Goal: Task Accomplishment & Management: Manage account settings

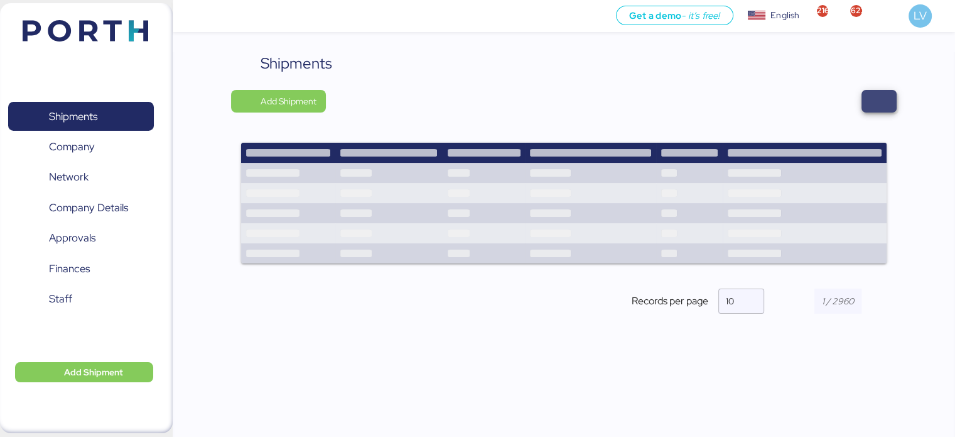
click at [872, 102] on span "button" at bounding box center [879, 101] width 15 height 18
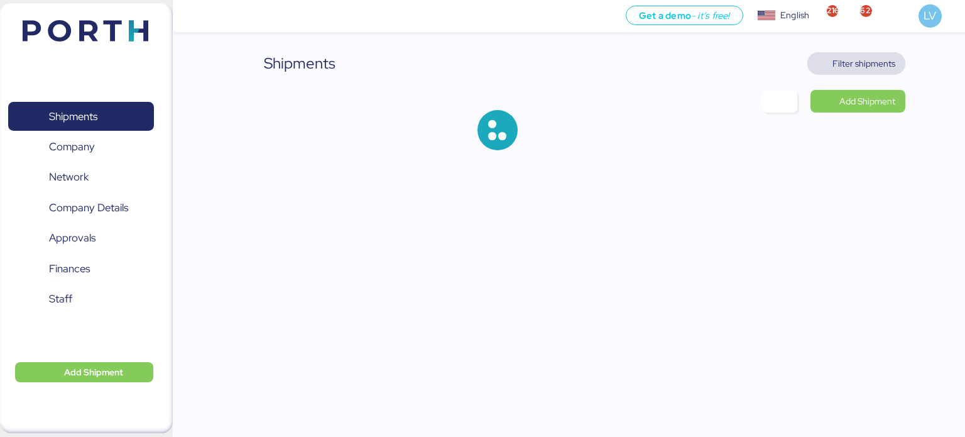
click at [859, 68] on span "Filter shipments" at bounding box center [863, 63] width 63 height 15
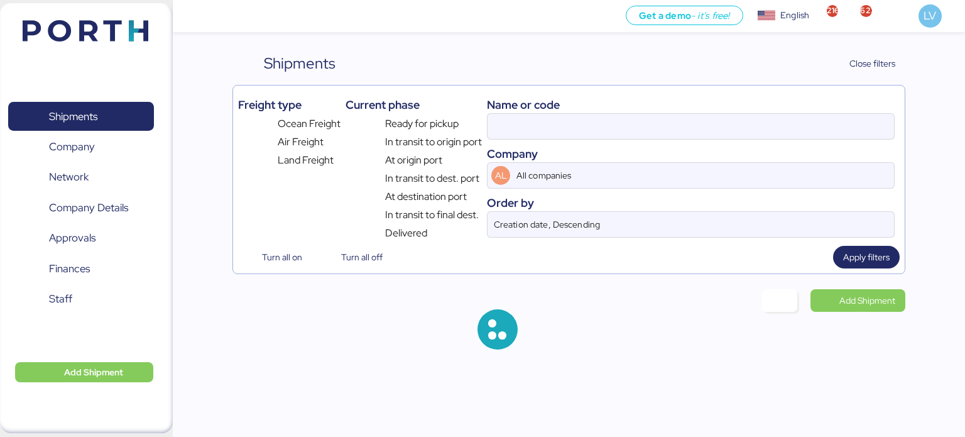
click at [670, 146] on div "Company" at bounding box center [691, 153] width 408 height 17
click at [670, 138] on div at bounding box center [691, 126] width 408 height 26
click at [670, 138] on input at bounding box center [690, 126] width 406 height 25
click at [668, 132] on input at bounding box center [690, 126] width 406 height 25
paste input "[DATE] YETZA LORELY 7"
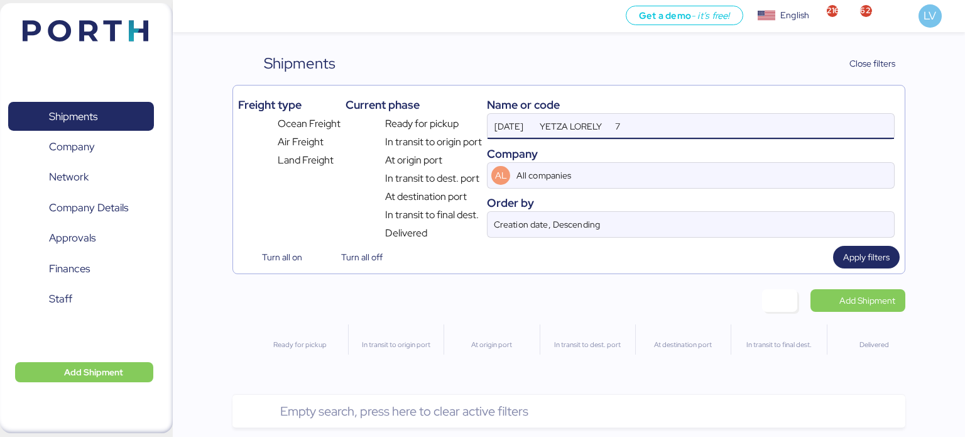
click at [560, 115] on input "[DATE] YETZA LORELY 7" at bounding box center [690, 126] width 406 height 25
click at [541, 138] on input "[DATE] YETZA LORELY 7" at bounding box center [690, 126] width 406 height 25
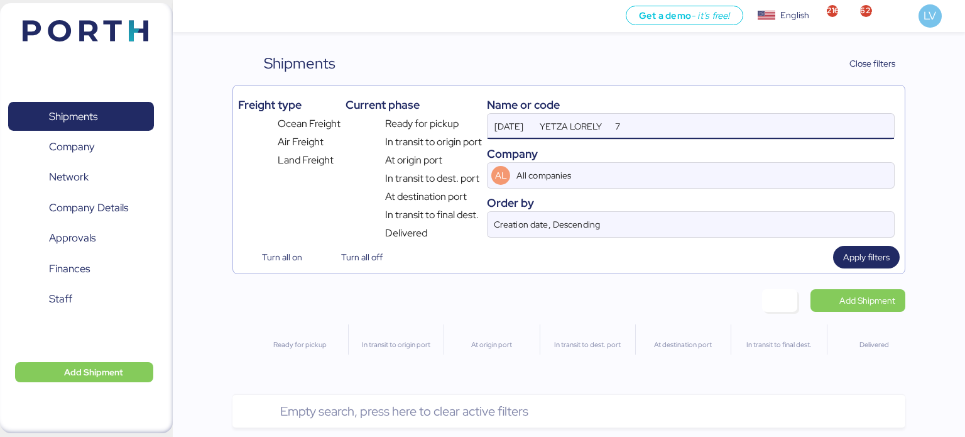
paste input "ZIMUSNH21169331"
type input "ZIMUSNH21169331"
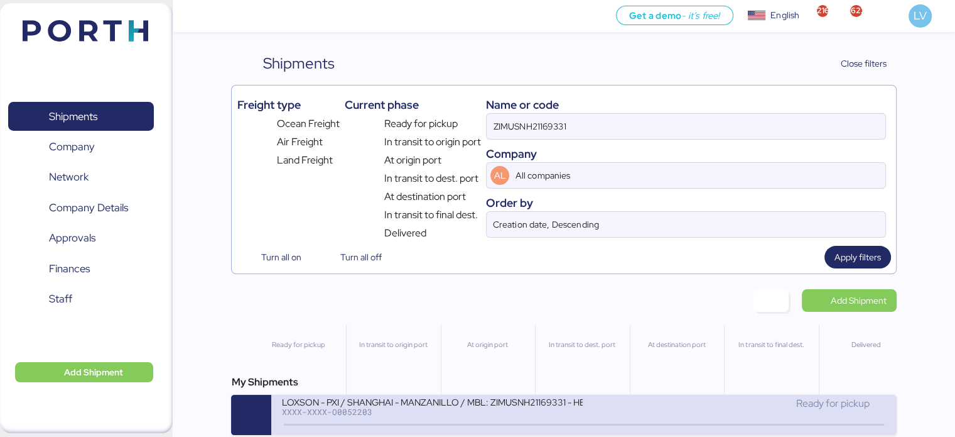
click at [395, 399] on div "LOXSON - PXI / SHANGHAI - MANZANILLO / MBL: ZIMUSNH21169331 - HBL: CSSE25081289…" at bounding box center [432, 401] width 302 height 11
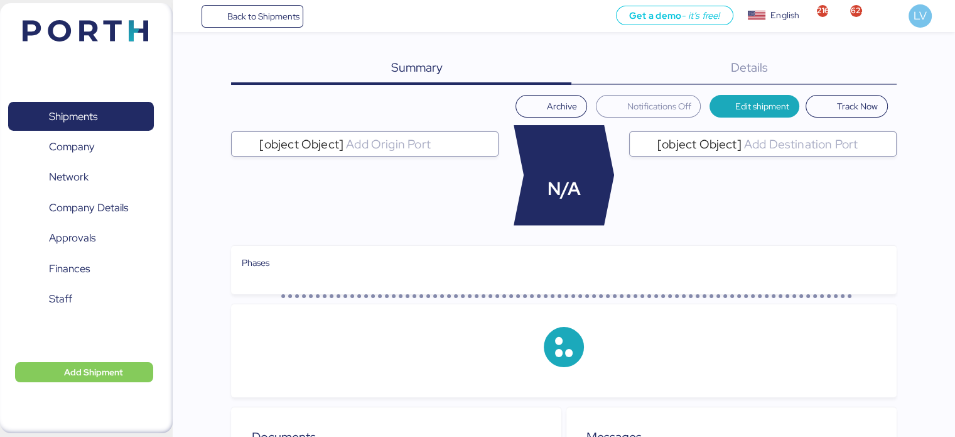
click at [879, 73] on div "Details 0" at bounding box center [734, 68] width 325 height 33
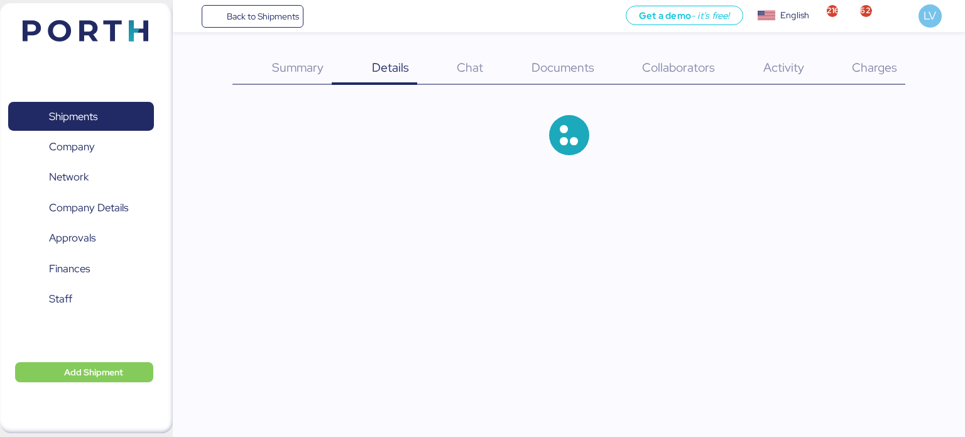
click at [879, 73] on span "Charges" at bounding box center [874, 67] width 45 height 16
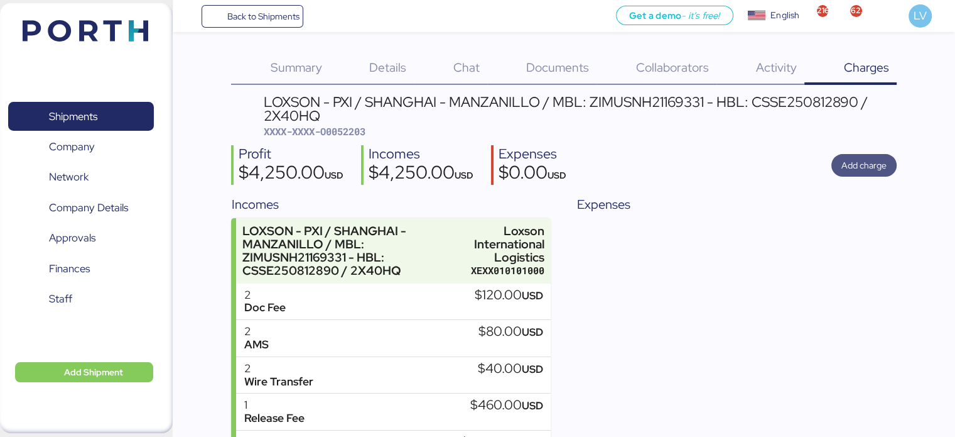
click at [862, 163] on span "Add charge" at bounding box center [864, 165] width 45 height 15
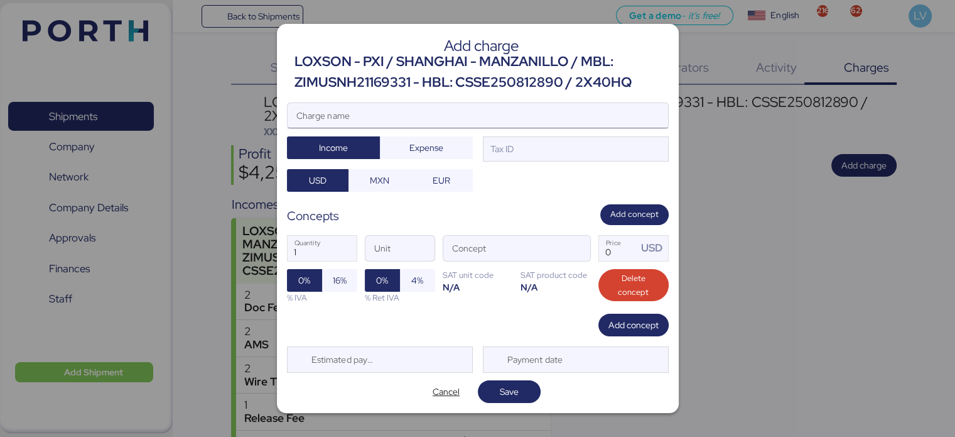
click at [552, 121] on input "Charge name" at bounding box center [478, 115] width 381 height 25
type input "c"
type input "CARGOS LOCALES ZIM"
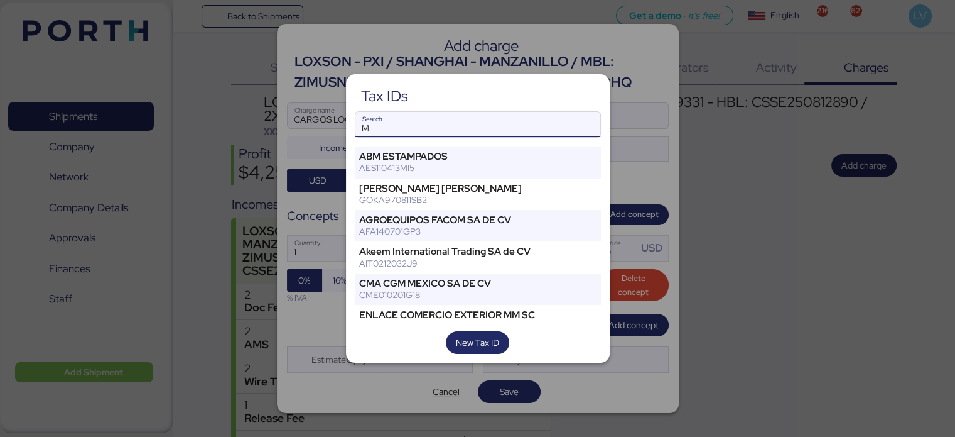
type input "M"
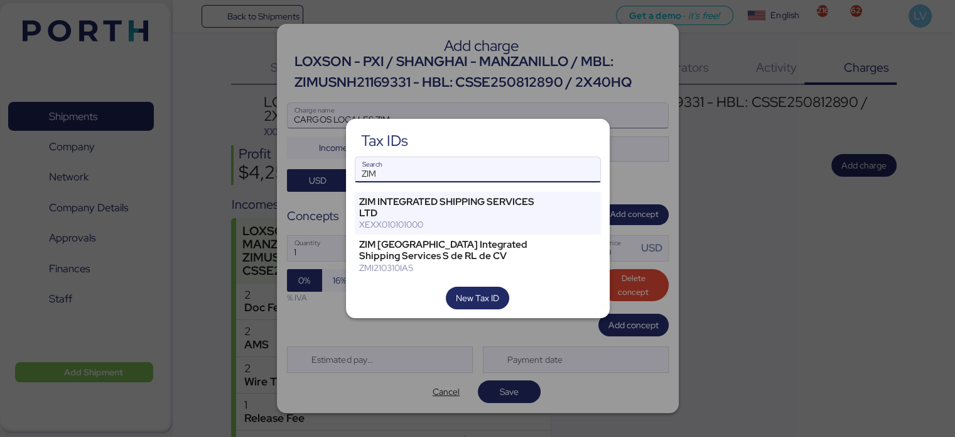
type input "ZIM"
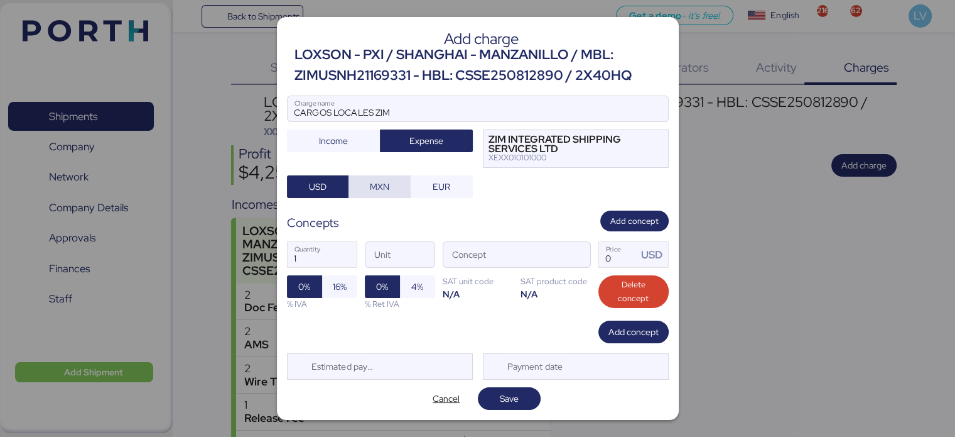
click at [383, 176] on span "MXN" at bounding box center [380, 186] width 62 height 23
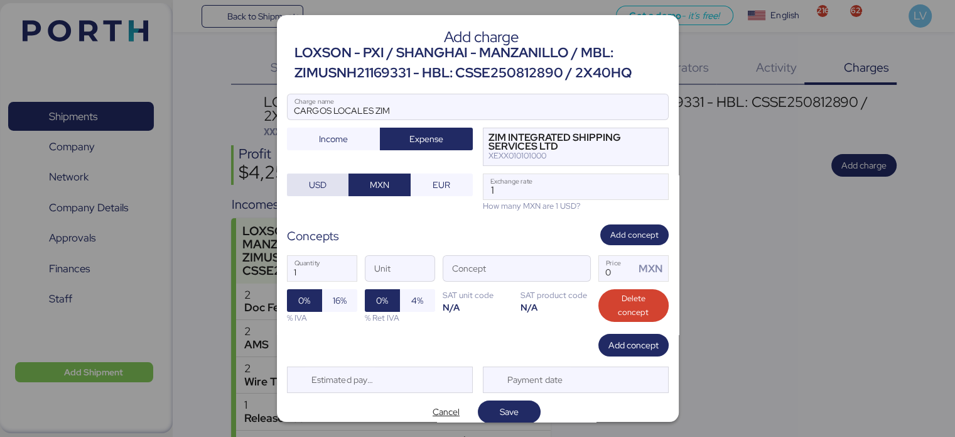
click at [328, 176] on span "USD" at bounding box center [318, 185] width 42 height 18
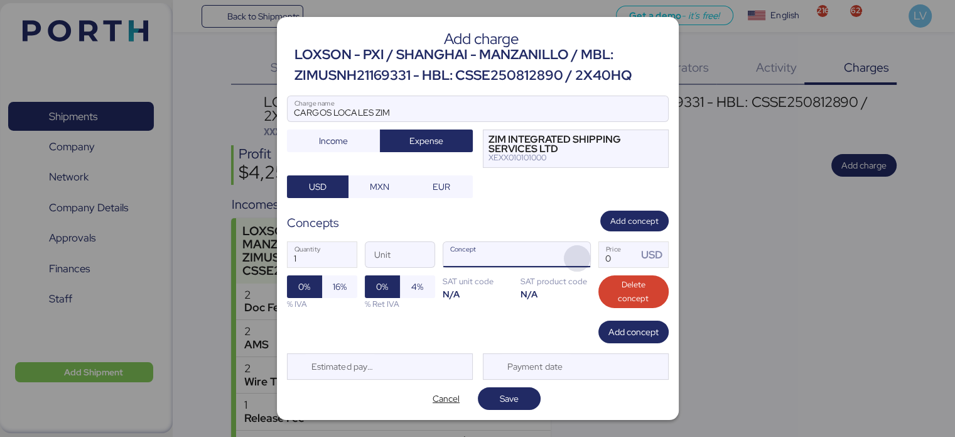
click at [581, 256] on span "button" at bounding box center [577, 258] width 26 height 26
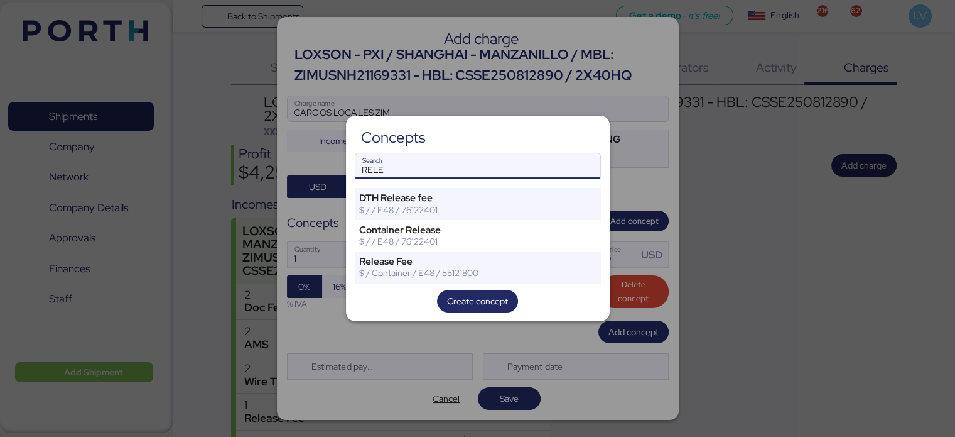
type input "RELE"
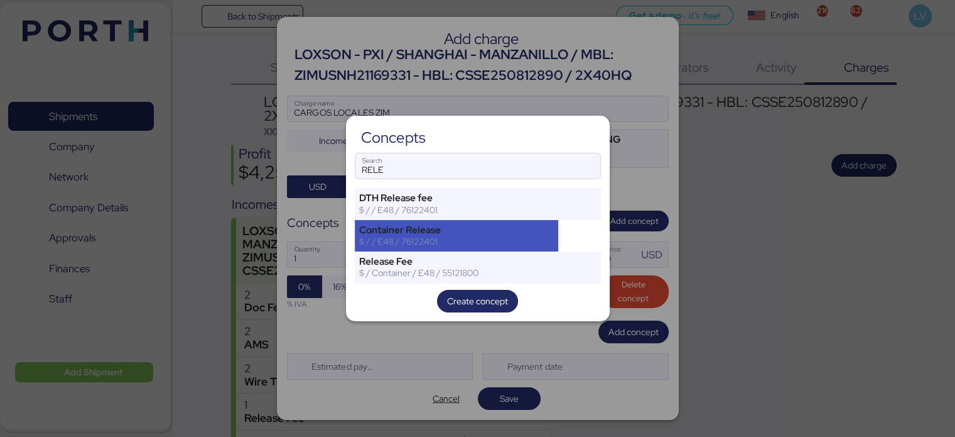
click at [471, 248] on div "Container Release $ / / E48 / 76122401" at bounding box center [457, 235] width 204 height 31
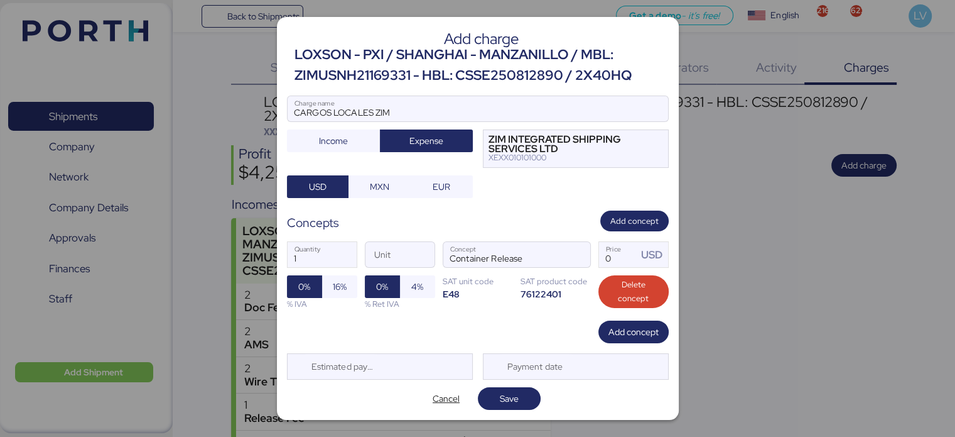
click at [524, 267] on div "Container Release Concept" at bounding box center [517, 254] width 148 height 26
click at [524, 267] on input "Container Release" at bounding box center [501, 254] width 117 height 25
click at [524, 266] on input "Container Release" at bounding box center [501, 254] width 117 height 25
click at [570, 251] on span "button" at bounding box center [577, 258] width 26 height 26
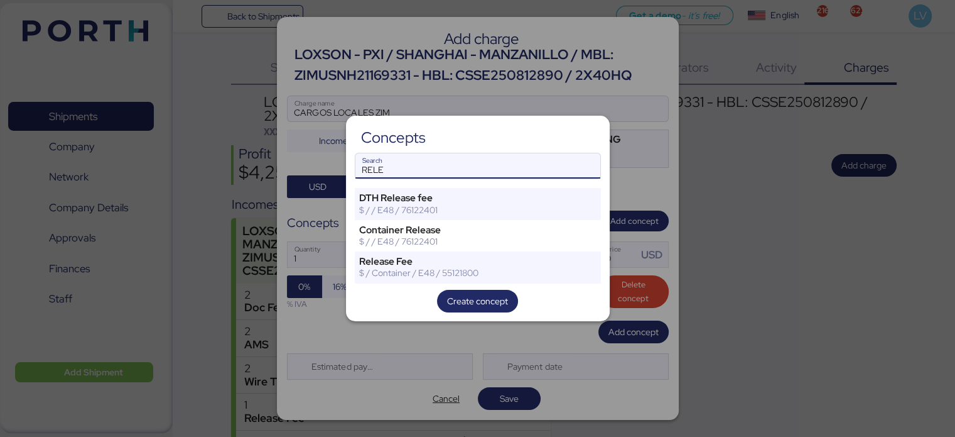
type input "RELE"
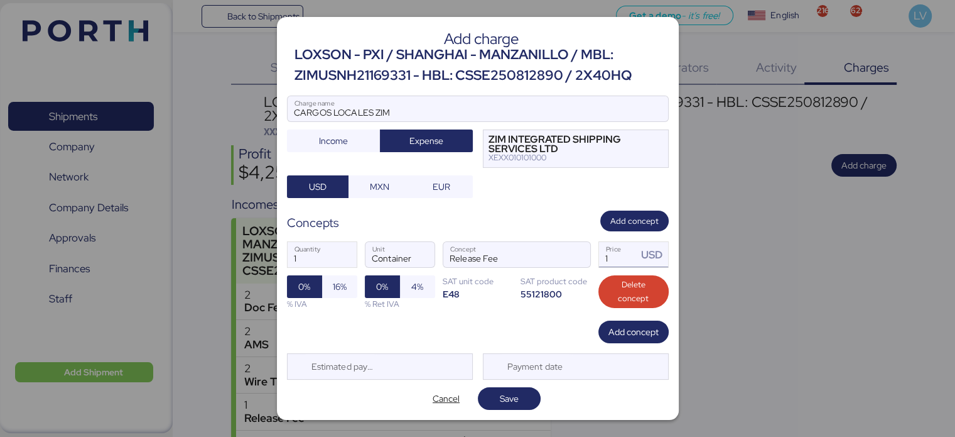
click at [618, 253] on input "1" at bounding box center [618, 254] width 39 height 25
type input "280"
click at [510, 398] on span "Save" at bounding box center [509, 398] width 19 height 15
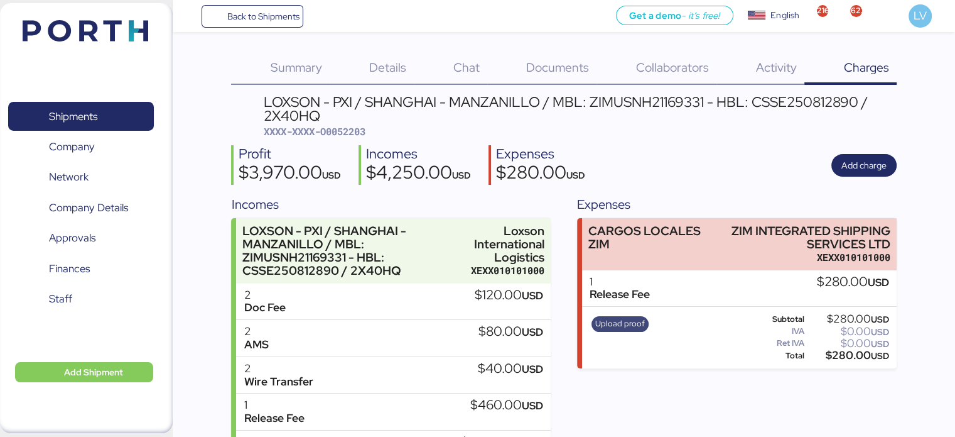
click at [603, 323] on span "Upload proof" at bounding box center [620, 324] width 50 height 14
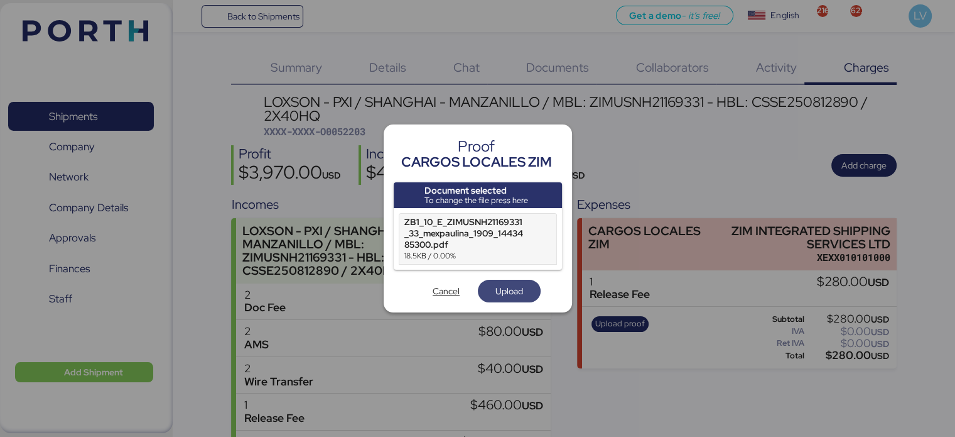
click at [513, 296] on span "Upload" at bounding box center [510, 290] width 28 height 15
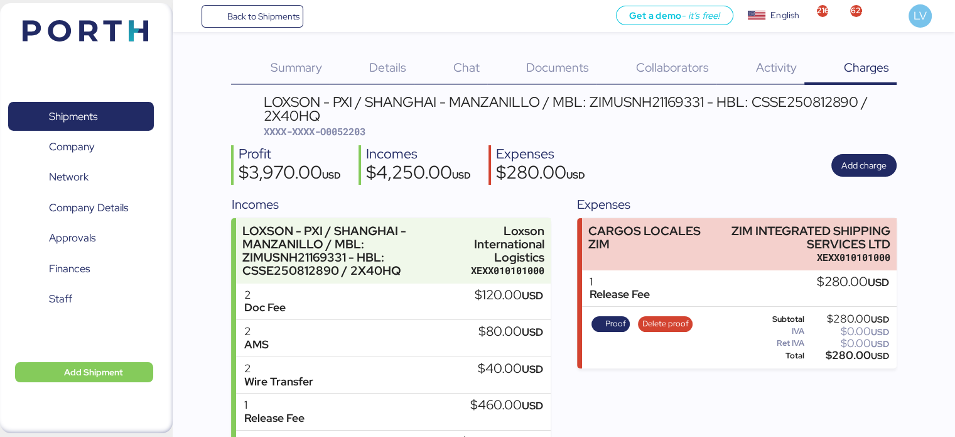
click at [347, 135] on span "XXXX-XXXX-O0052203" at bounding box center [315, 131] width 102 height 13
copy span "O0052203"
click at [246, 23] on span "Back to Shipments" at bounding box center [263, 16] width 72 height 15
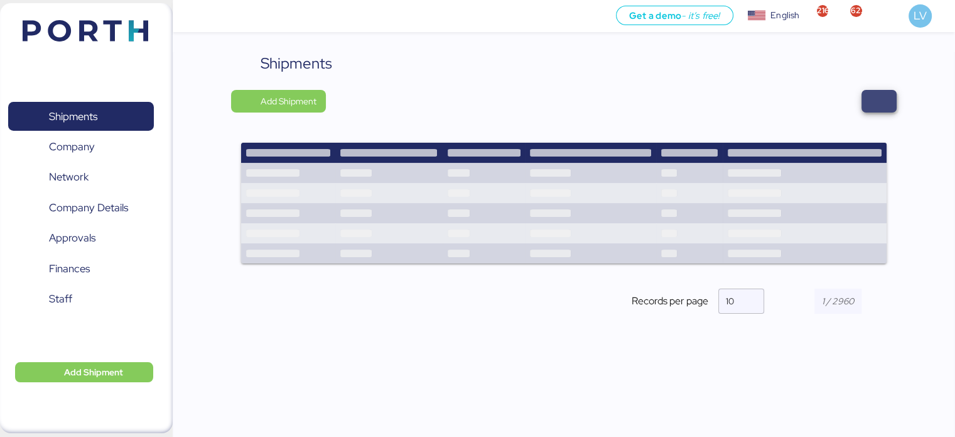
click at [884, 90] on span "button" at bounding box center [879, 101] width 35 height 23
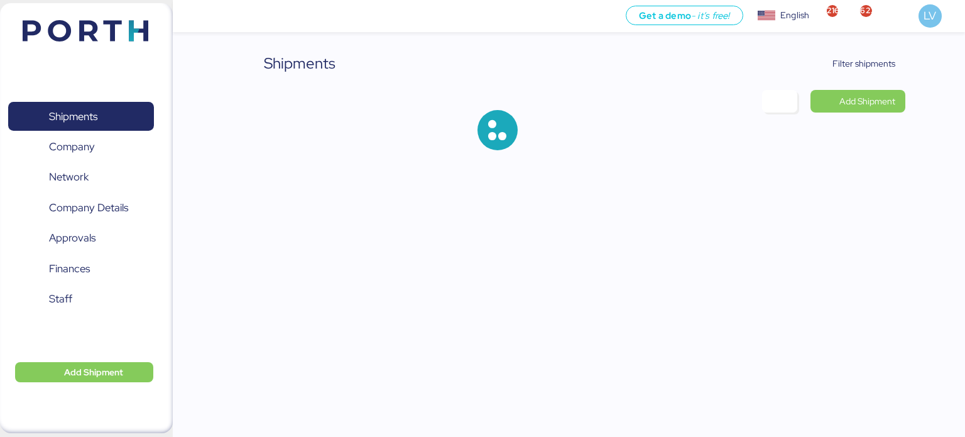
click at [877, 45] on div "Shipments Filter shipments Add Shipment" at bounding box center [482, 85] width 965 height 170
click at [867, 56] on span "Filter shipments" at bounding box center [863, 63] width 63 height 15
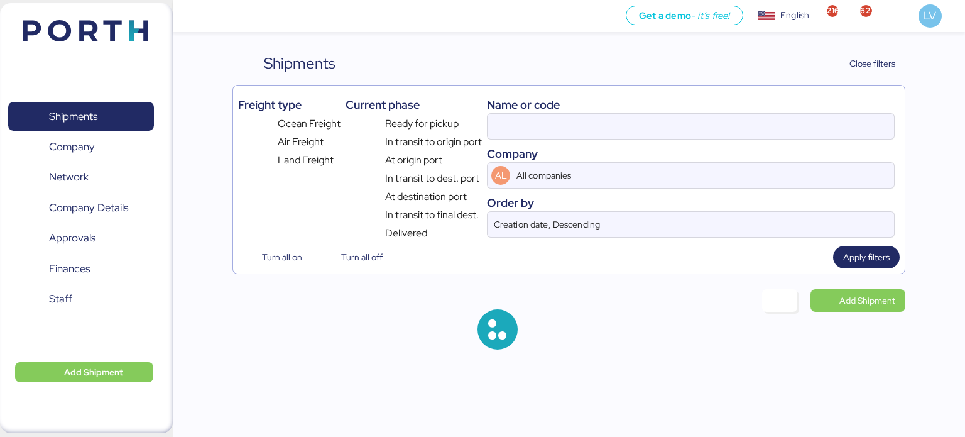
click at [767, 108] on div "Name or code" at bounding box center [691, 104] width 408 height 17
click at [755, 117] on input at bounding box center [690, 126] width 406 height 25
paste input "ZIMUSNH21169475"
type input "ZIMUSNH21169475"
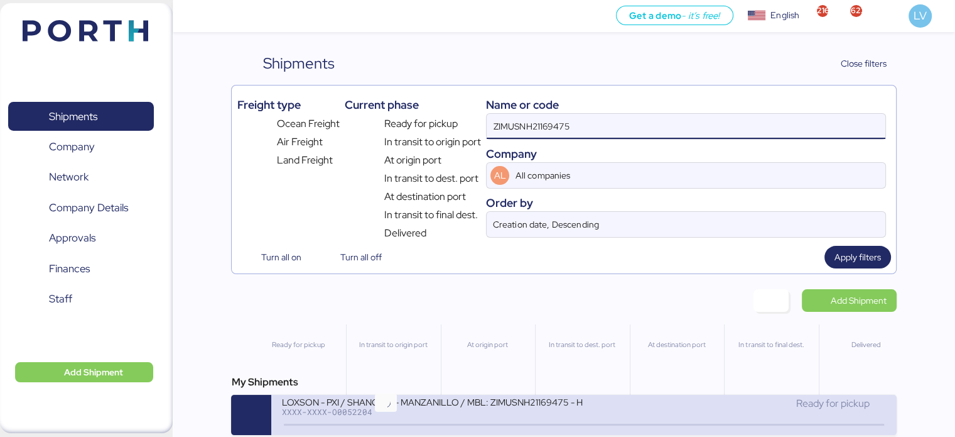
click at [367, 414] on div "XXXX-XXXX-O0052204" at bounding box center [432, 411] width 302 height 9
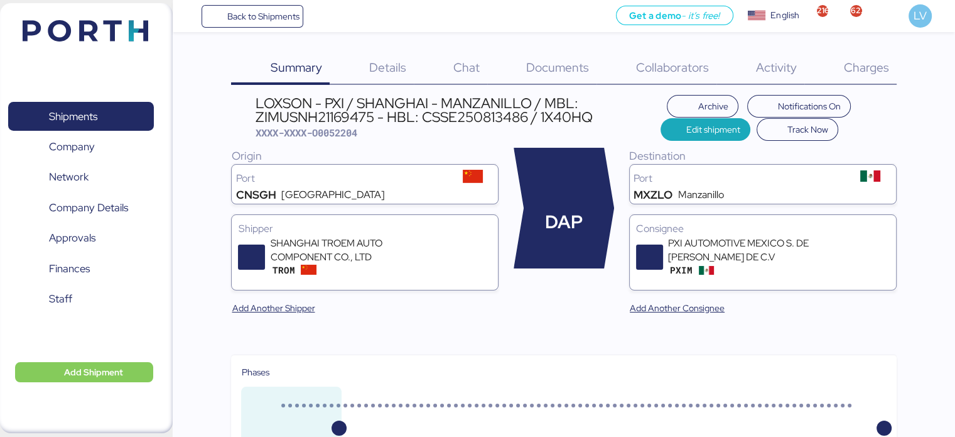
click at [870, 78] on div "Charges 0" at bounding box center [851, 68] width 92 height 33
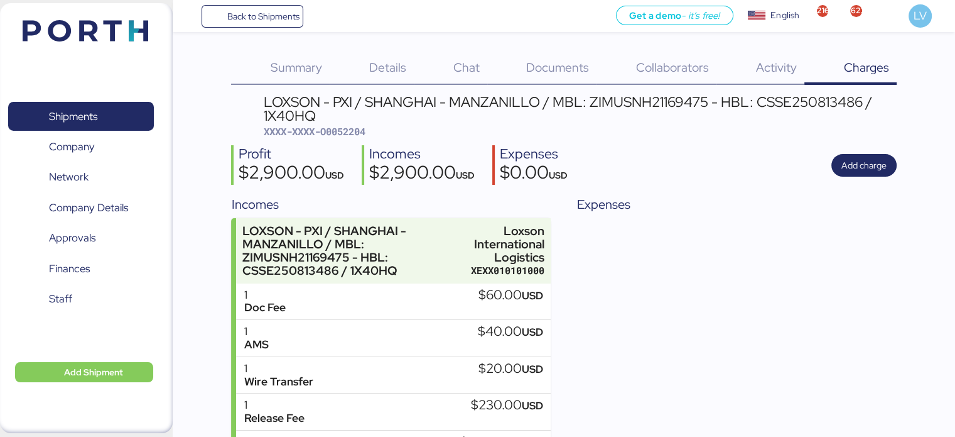
click at [830, 163] on div "Profit $2,900.00 USD Incomes $2,900.00 USD Expenses $0.00 USD Add charge" at bounding box center [563, 165] width 665 height 40
click at [859, 165] on span "Add charge" at bounding box center [864, 165] width 45 height 15
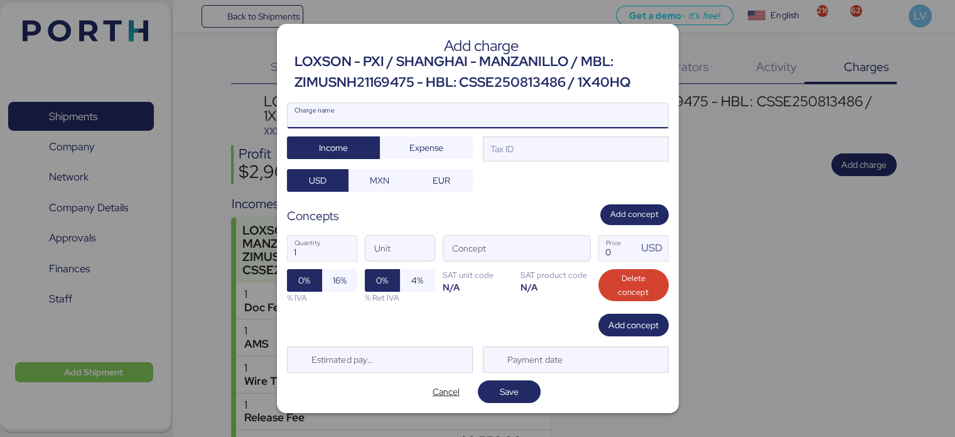
click at [465, 118] on input "Charge name" at bounding box center [478, 115] width 381 height 25
type input "CARGOS LOCALES ZIM"
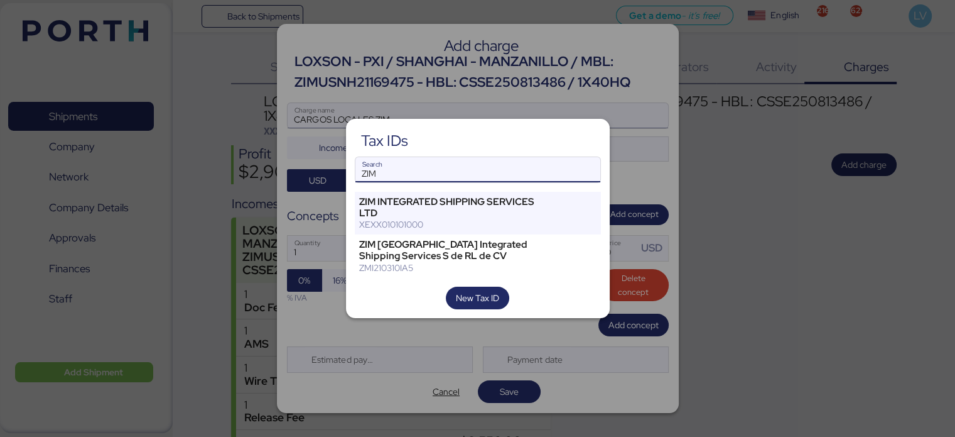
type input "ZIM"
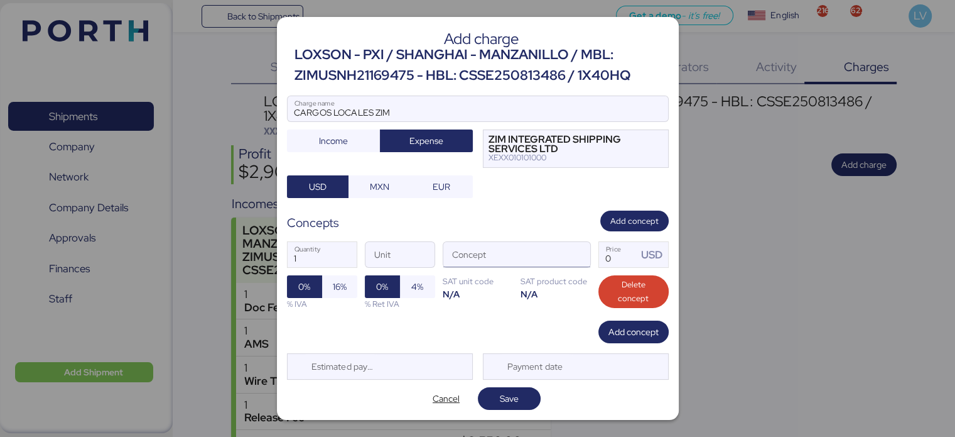
click at [565, 244] on div at bounding box center [575, 254] width 30 height 25
click at [572, 252] on span "button" at bounding box center [577, 258] width 26 height 26
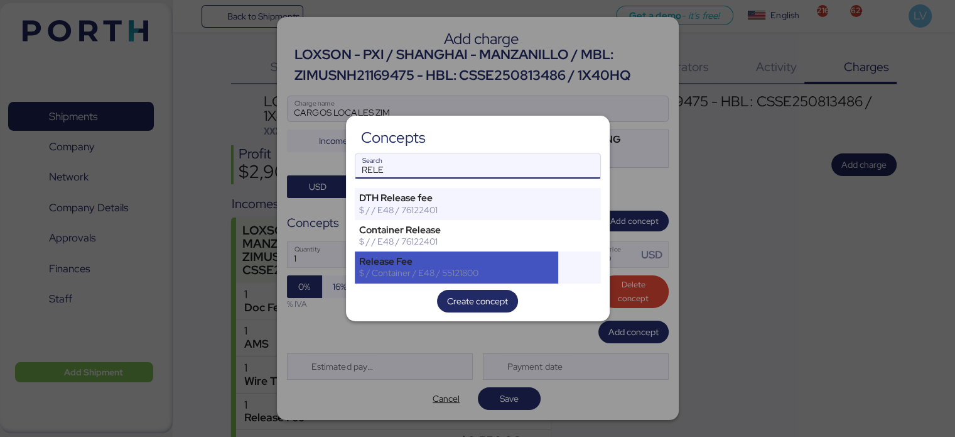
type input "RELE"
click at [402, 264] on div "Release Fee" at bounding box center [456, 261] width 195 height 11
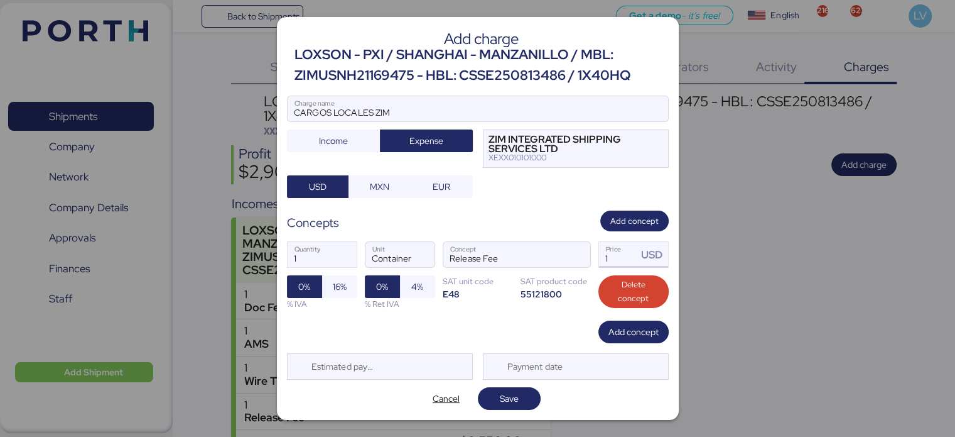
click at [619, 252] on input "1" at bounding box center [618, 254] width 39 height 25
type input "185"
click at [408, 358] on div "Estimated payment date" at bounding box center [380, 366] width 186 height 26
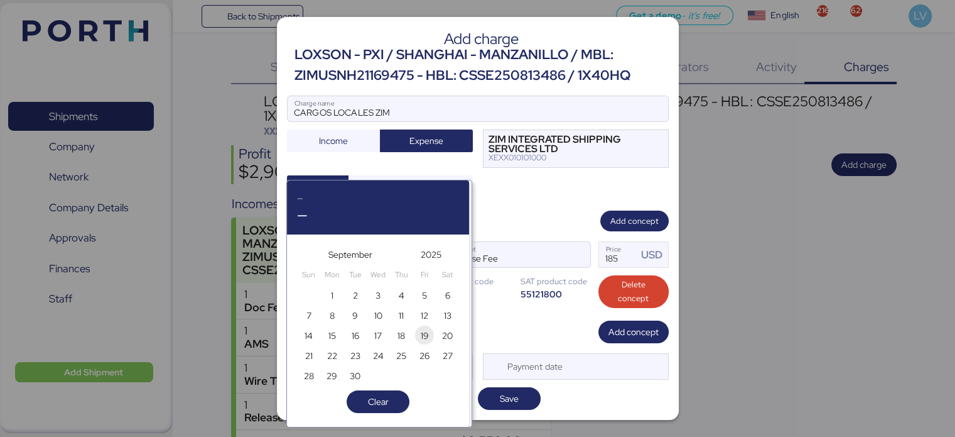
click at [425, 334] on span "19" at bounding box center [425, 335] width 8 height 15
type input "[DATE]"
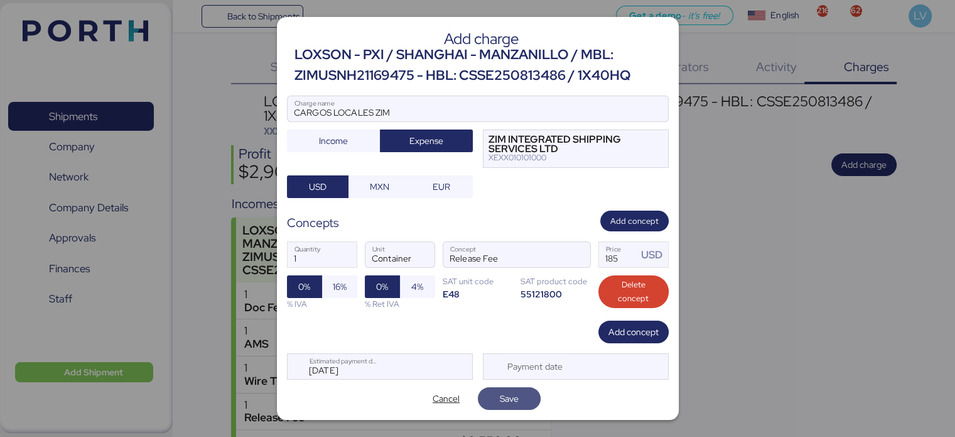
click at [530, 394] on span "Save" at bounding box center [509, 398] width 43 height 18
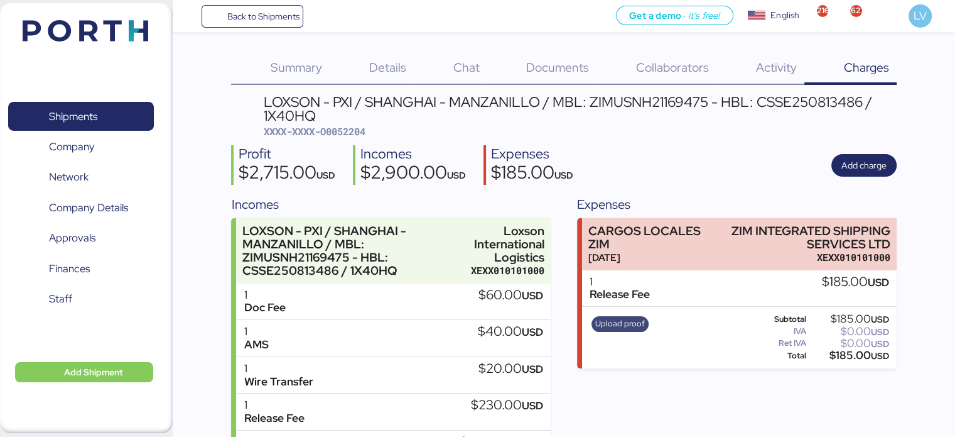
click at [618, 318] on span "Upload proof" at bounding box center [620, 324] width 50 height 14
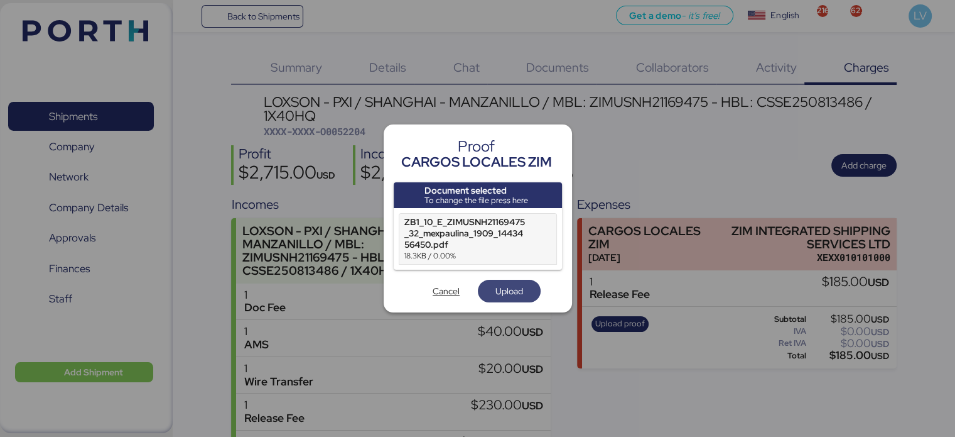
click at [510, 287] on span "Upload" at bounding box center [510, 290] width 28 height 15
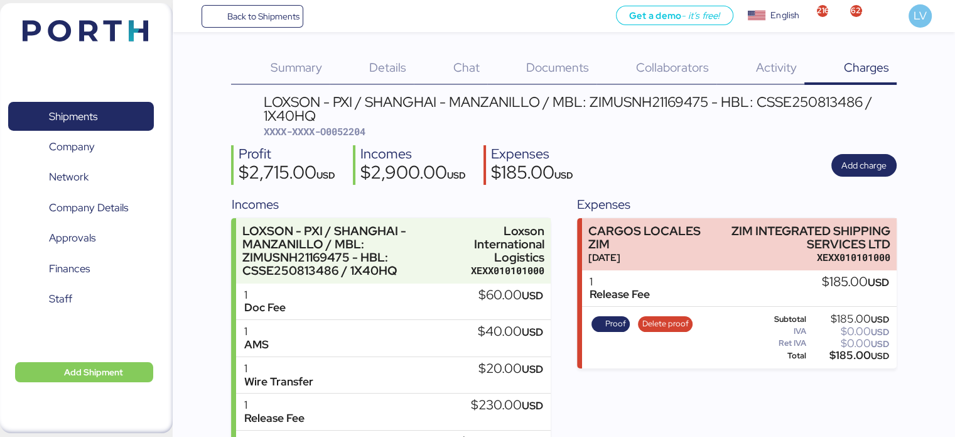
click at [340, 139] on div "LOXSON - PXI / SHANGHAI - MANZANILLO / MBL: ZIMUSNH21169475 - HBL: CSSE25081348…" at bounding box center [563, 311] width 665 height 433
click at [342, 133] on span "XXXX-XXXX-O0052204" at bounding box center [315, 131] width 102 height 13
copy span "O0052204"
click at [254, 19] on span "Back to Shipments" at bounding box center [263, 16] width 72 height 15
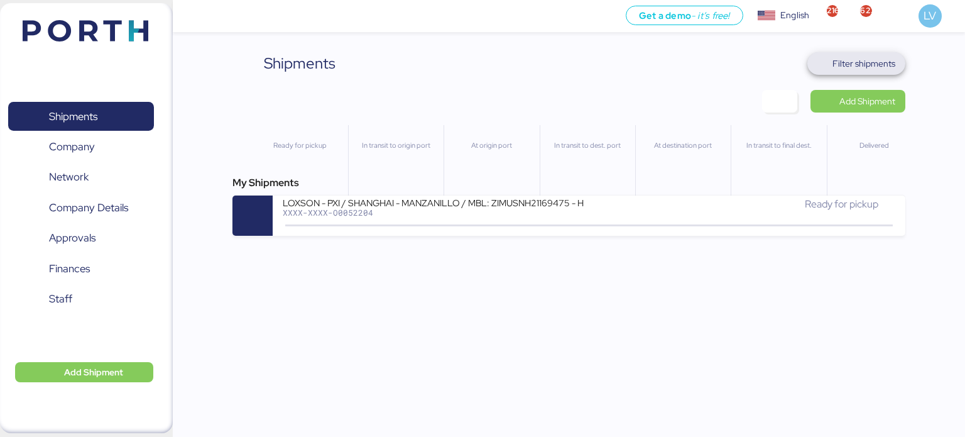
click at [864, 67] on span "Filter shipments" at bounding box center [863, 63] width 63 height 15
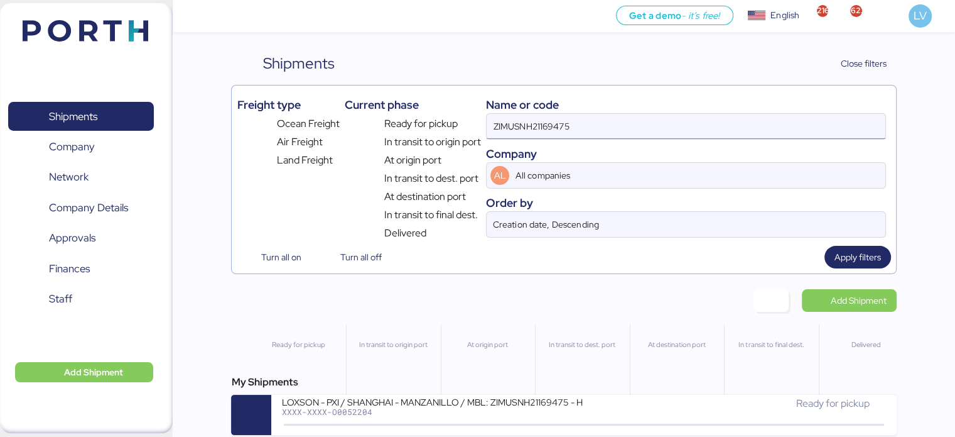
click at [540, 128] on input "ZIMUSNH21169475" at bounding box center [686, 126] width 398 height 25
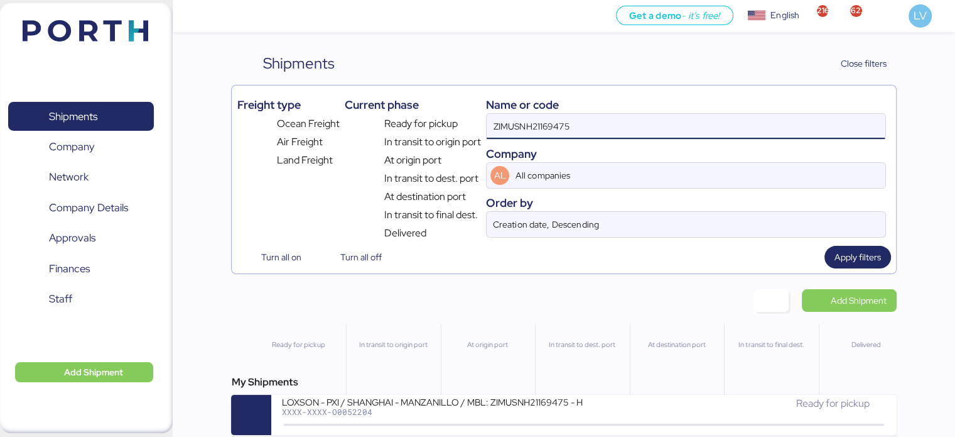
click at [540, 128] on input "ZIMUSNH21169475" at bounding box center [686, 126] width 398 height 25
paste input "454510027178"
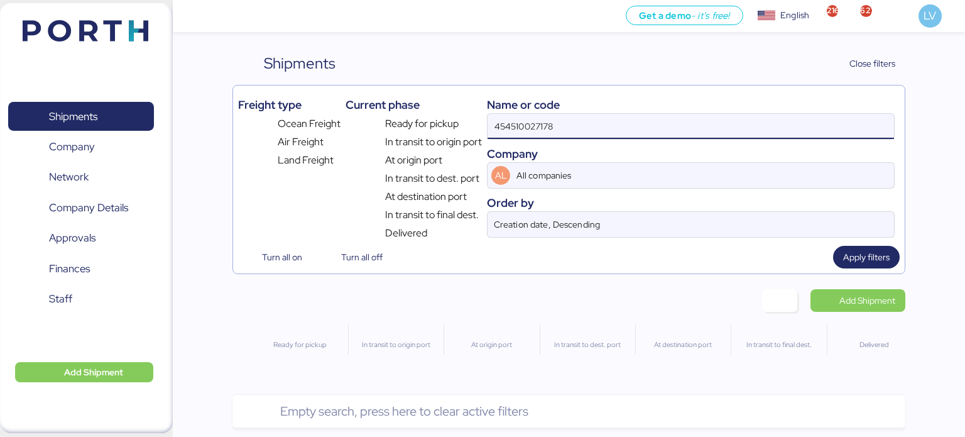
click at [621, 119] on input "454510027178" at bounding box center [690, 126] width 406 height 25
paste input "O005193"
type input "O0051938"
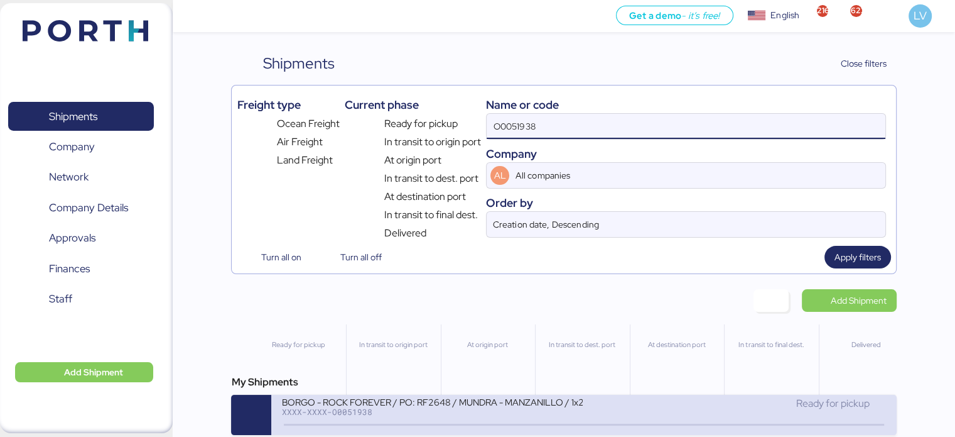
click at [550, 399] on div "BORGO - ROCK FOREVER / PO: RF2648 / MUNDRA - MANZANILLO / 1x20 / TARJUL" at bounding box center [432, 401] width 302 height 11
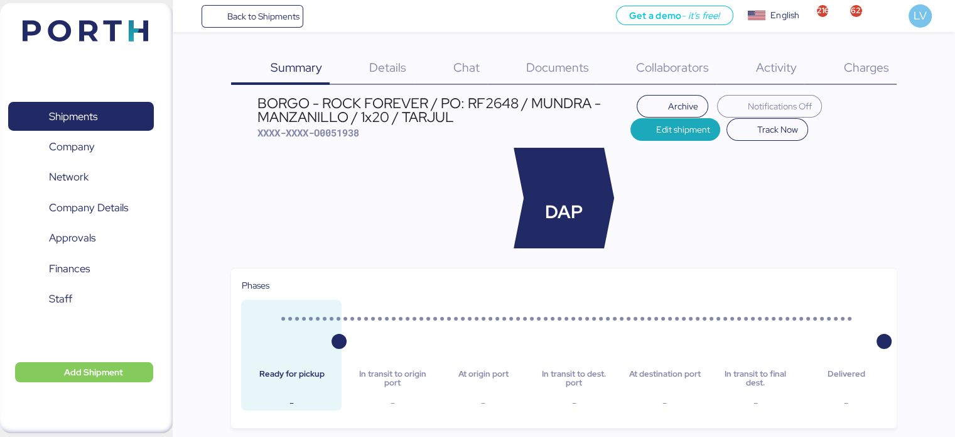
click at [872, 63] on span "Charges" at bounding box center [866, 67] width 45 height 16
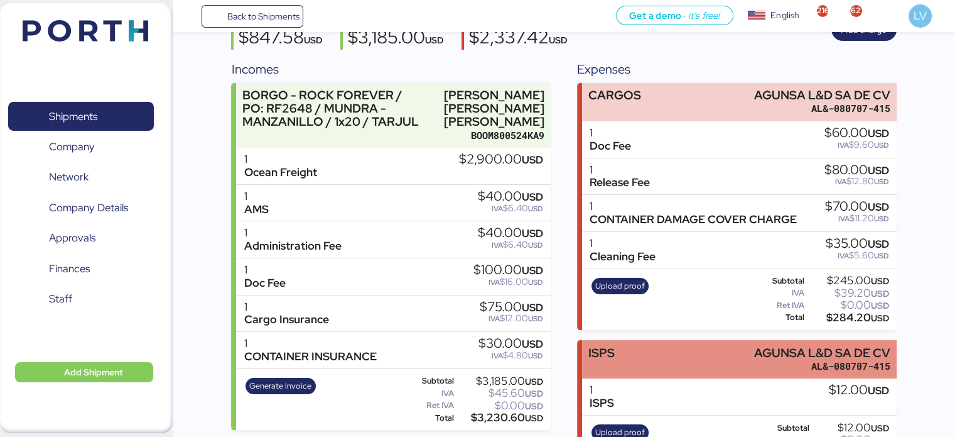
scroll to position [83, 0]
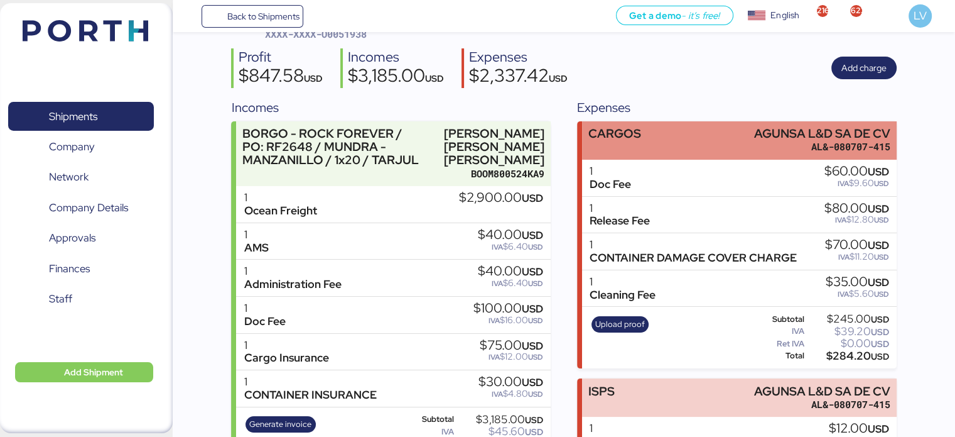
click at [761, 158] on div "CARGOS AGUNSA L&D SA DE CV AL&-080707-415" at bounding box center [739, 140] width 314 height 38
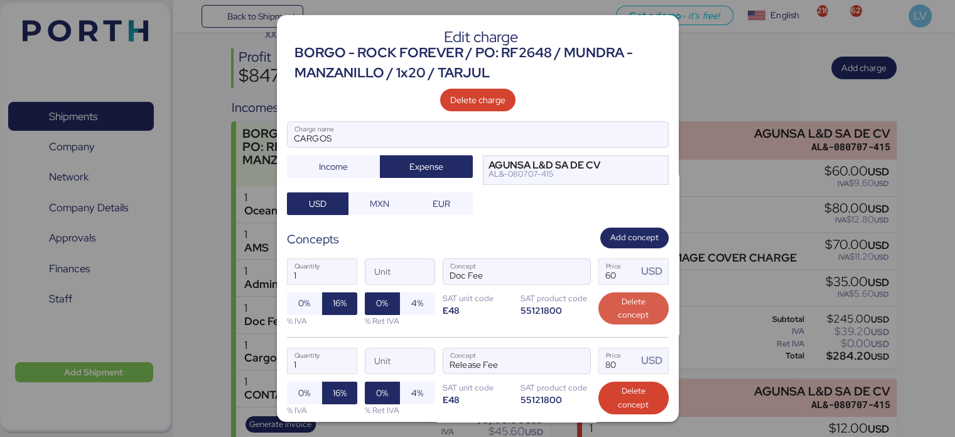
click at [625, 311] on span "Delete concept" at bounding box center [634, 309] width 50 height 28
click at [626, 312] on span "Delete concept" at bounding box center [634, 309] width 50 height 28
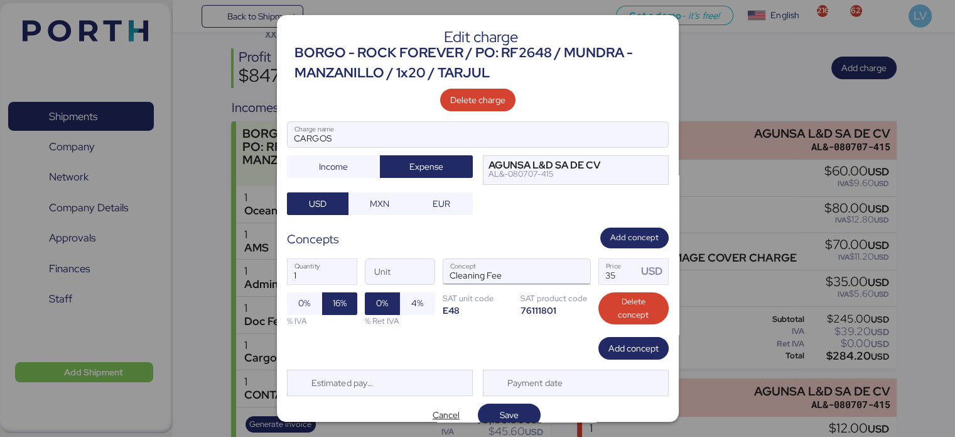
click at [517, 268] on input "Cleaning Fee" at bounding box center [501, 271] width 117 height 25
click at [564, 266] on span "button" at bounding box center [577, 274] width 26 height 26
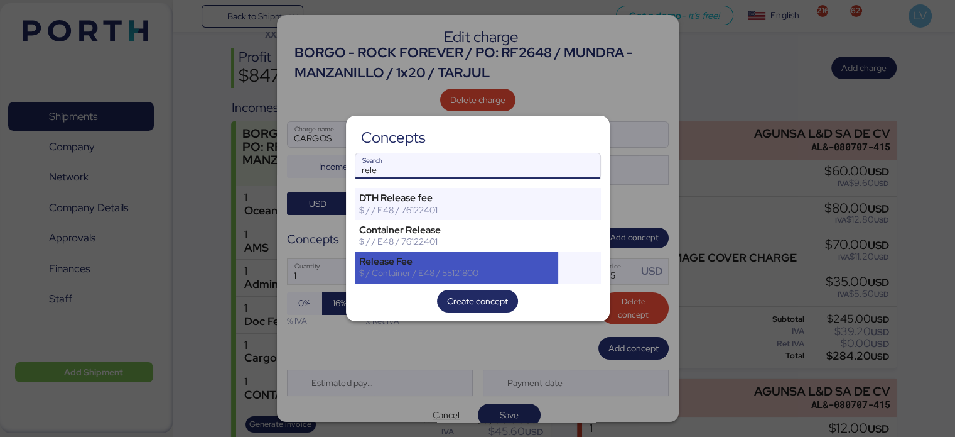
type input "rele"
click at [435, 261] on div "Release Fee" at bounding box center [456, 261] width 195 height 11
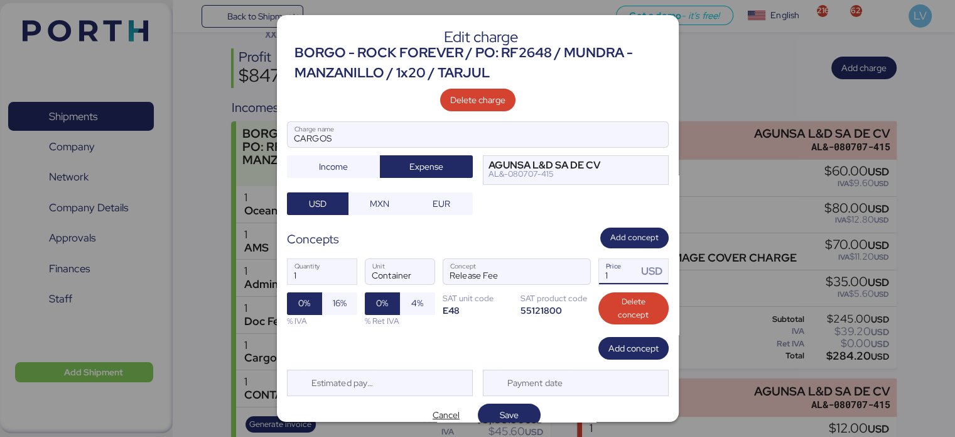
click at [614, 281] on input "1" at bounding box center [618, 271] width 39 height 25
paste input "220.33"
type input "220.33"
click at [513, 407] on span "Save" at bounding box center [509, 414] width 19 height 15
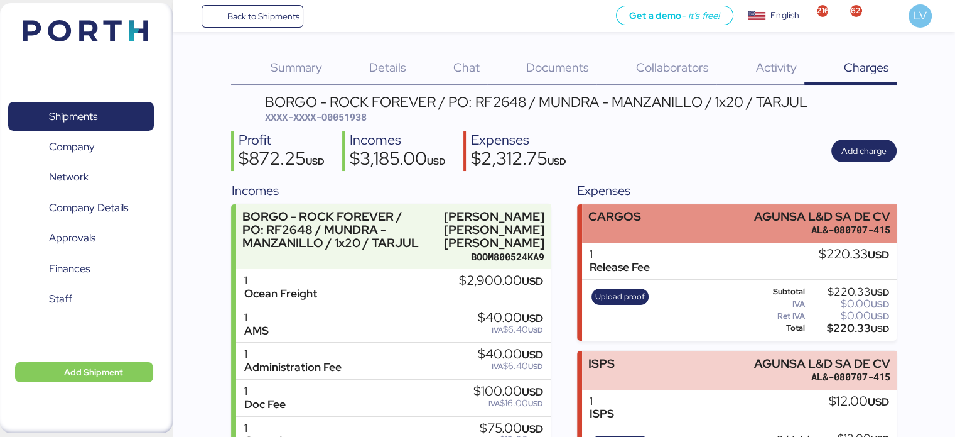
scroll to position [30, 0]
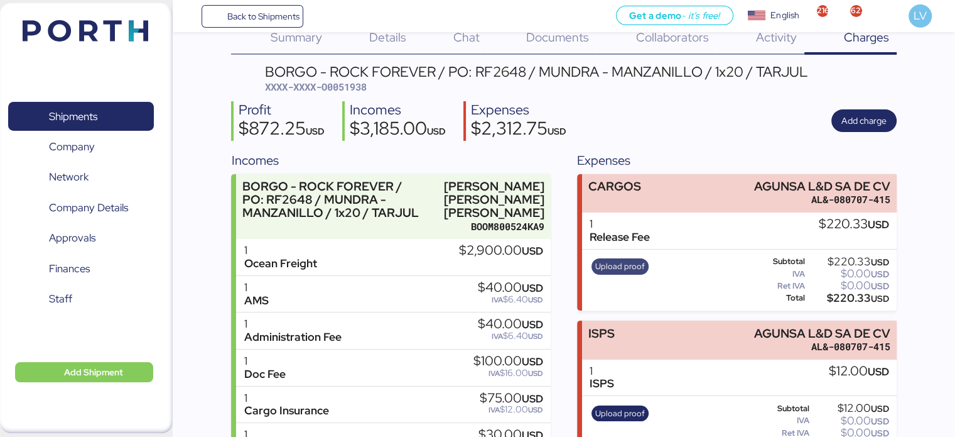
click at [640, 259] on span "Upload proof" at bounding box center [620, 266] width 50 height 14
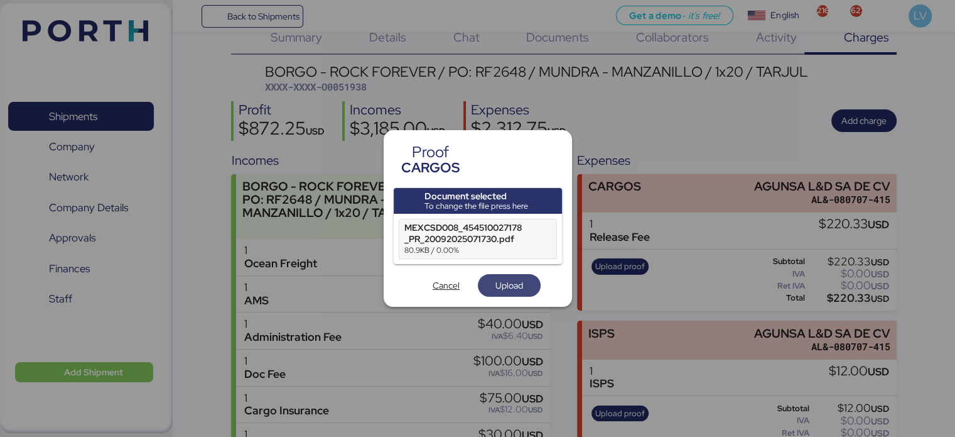
click at [499, 286] on span "Upload" at bounding box center [510, 285] width 28 height 15
